Goal: Task Accomplishment & Management: Use online tool/utility

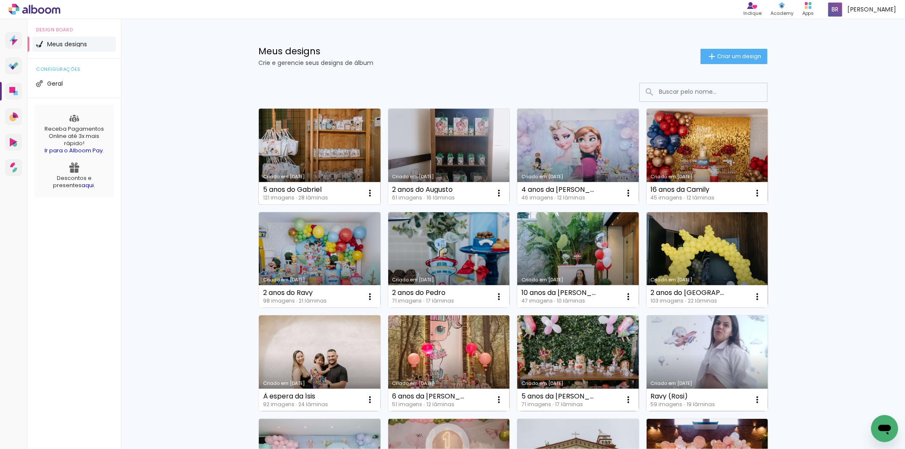
click at [281, 165] on link "Criado em [DATE]" at bounding box center [320, 157] width 122 height 96
